Goal: Information Seeking & Learning: Learn about a topic

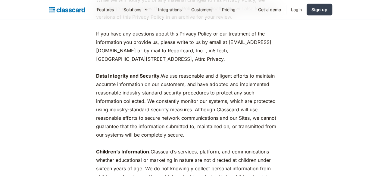
scroll to position [270, 0]
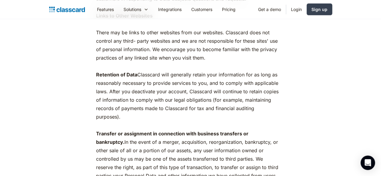
scroll to position [2902, 0]
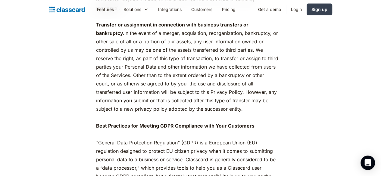
scroll to position [2988, 0]
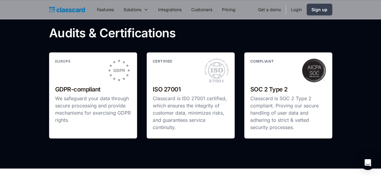
scroll to position [177, 0]
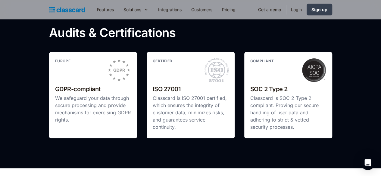
click at [72, 112] on p "We safeguard your data through secure processing and provide mechanisms for exe…" at bounding box center [93, 108] width 76 height 29
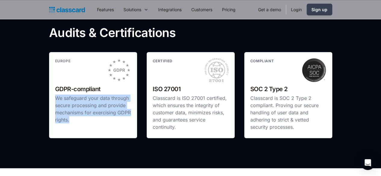
click at [72, 112] on p "We safeguard your data through secure processing and provide mechanisms for exe…" at bounding box center [93, 108] width 76 height 29
drag, startPoint x: 72, startPoint y: 112, endPoint x: 58, endPoint y: 94, distance: 22.6
click at [58, 94] on div "europe GDPR-compliant We safeguard your data through secure processing and prov…" at bounding box center [93, 95] width 88 height 86
click at [58, 94] on h2 "GDPR-compliant" at bounding box center [93, 89] width 76 height 11
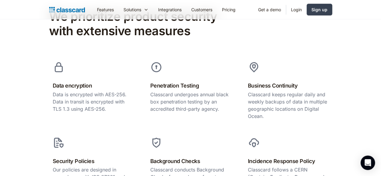
scroll to position [366, 0]
click at [57, 81] on h2 "Data encryption" at bounding box center [93, 86] width 81 height 10
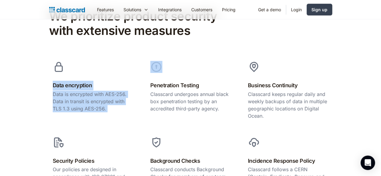
drag, startPoint x: 57, startPoint y: 77, endPoint x: 68, endPoint y: 120, distance: 44.6
click at [68, 120] on div "Data encryption Data is encrypted with AES-256. Data in transit is encrypted wi…" at bounding box center [190, 172] width 283 height 231
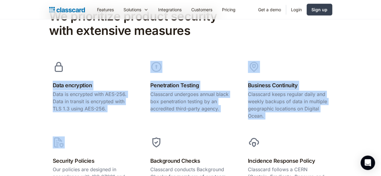
click at [68, 133] on div "Security Policies Our policies are designed in accordance with ISO 27001 and ar…" at bounding box center [93, 166] width 88 height 66
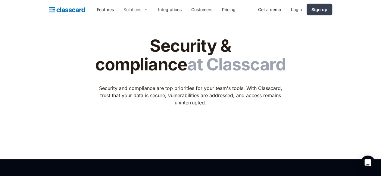
scroll to position [2, 0]
